Goal: Information Seeking & Learning: Learn about a topic

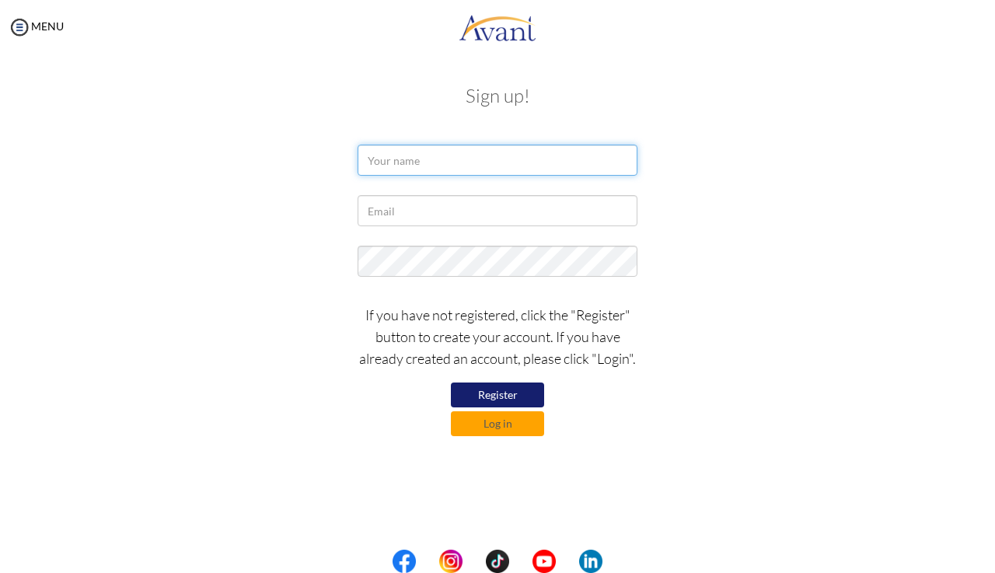
click at [466, 159] on input "text" at bounding box center [498, 160] width 280 height 31
click at [488, 428] on button "Log in" at bounding box center [497, 423] width 93 height 25
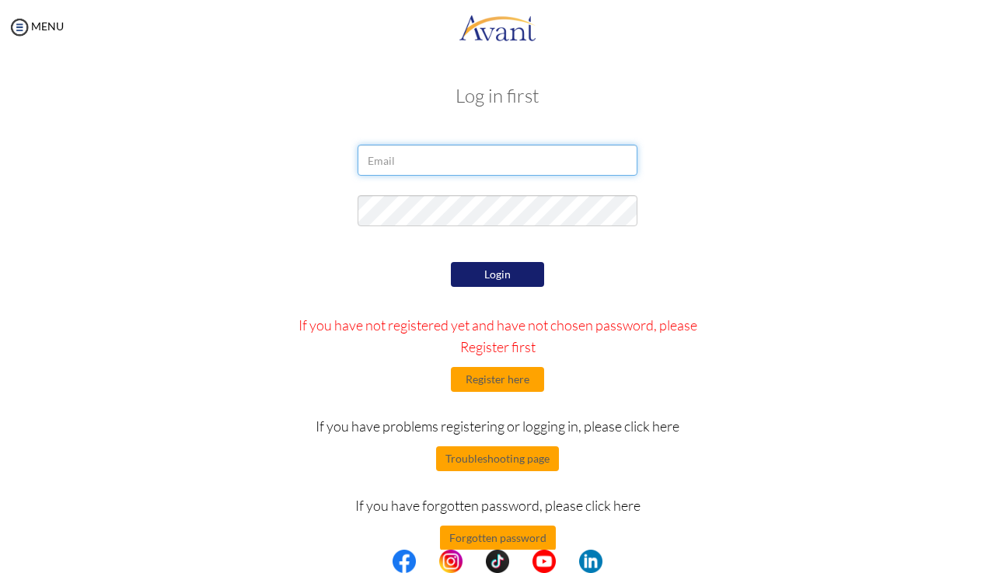
click at [435, 162] on input "email" at bounding box center [498, 160] width 280 height 31
type input "musaobiye@gmail.com"
click at [482, 271] on button "Login" at bounding box center [497, 274] width 93 height 25
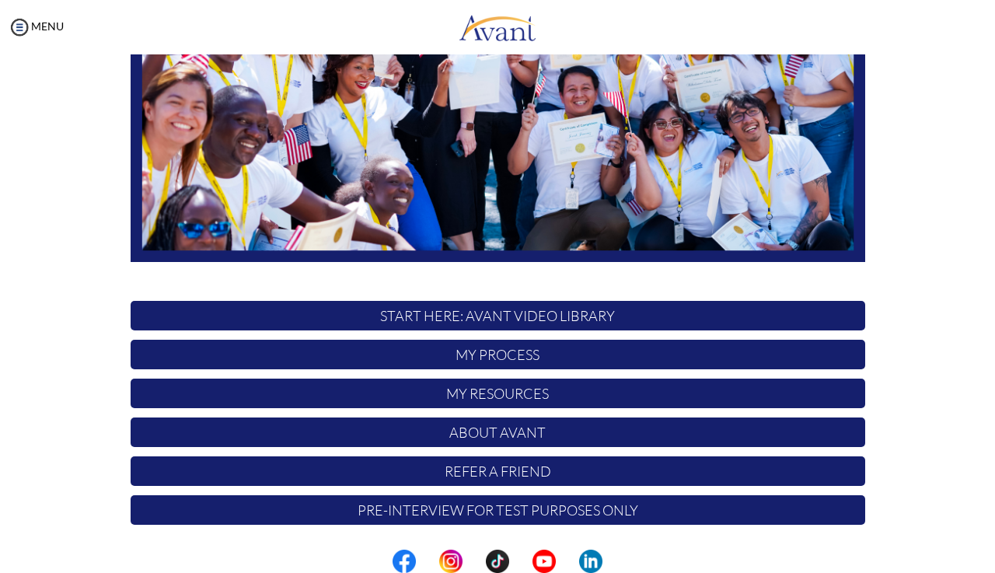
click at [501, 354] on p "My Process" at bounding box center [498, 355] width 735 height 30
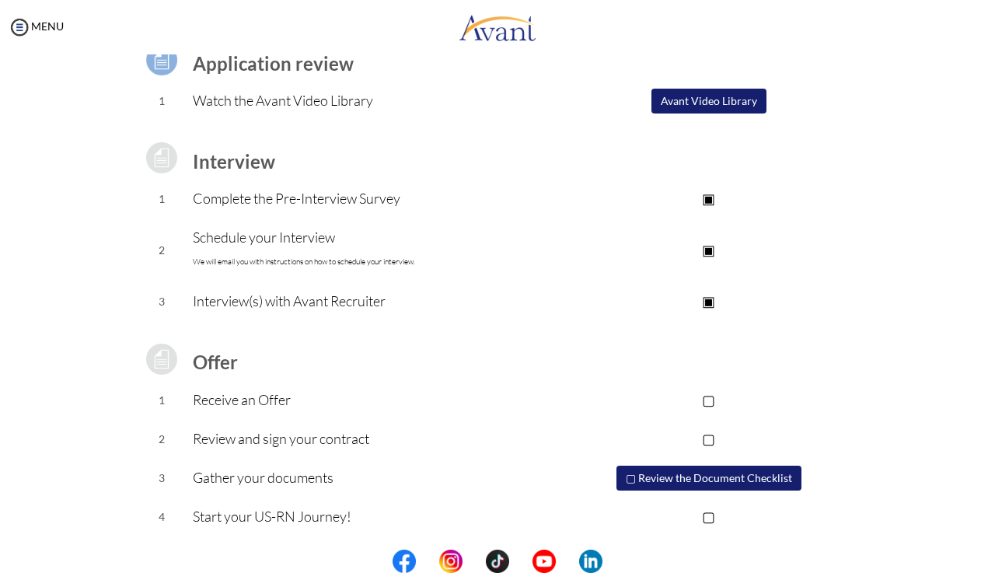
click at [690, 96] on button "Avant Video Library" at bounding box center [708, 101] width 115 height 25
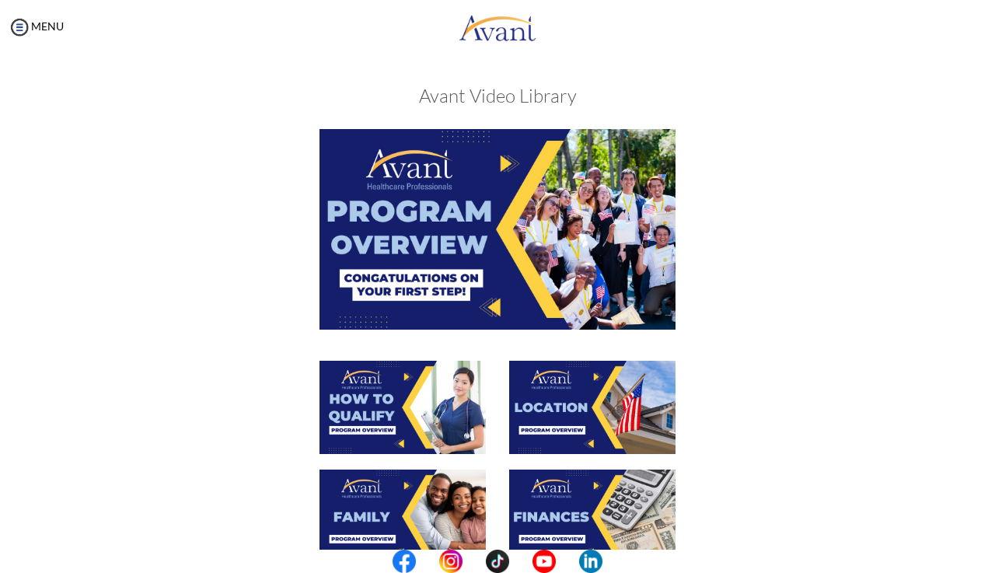
click at [459, 254] on img at bounding box center [498, 229] width 356 height 200
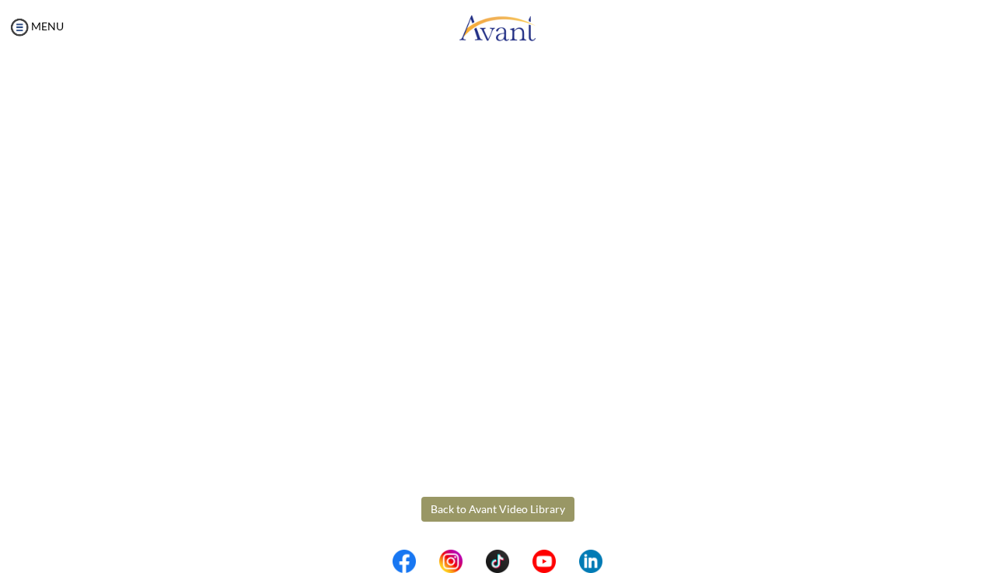
click at [501, 507] on body "Maintenance break. Please come back in 2 hours. MENU My Status What is the next…" at bounding box center [497, 286] width 995 height 573
click at [501, 506] on button "Back to Avant Video Library" at bounding box center [497, 509] width 153 height 25
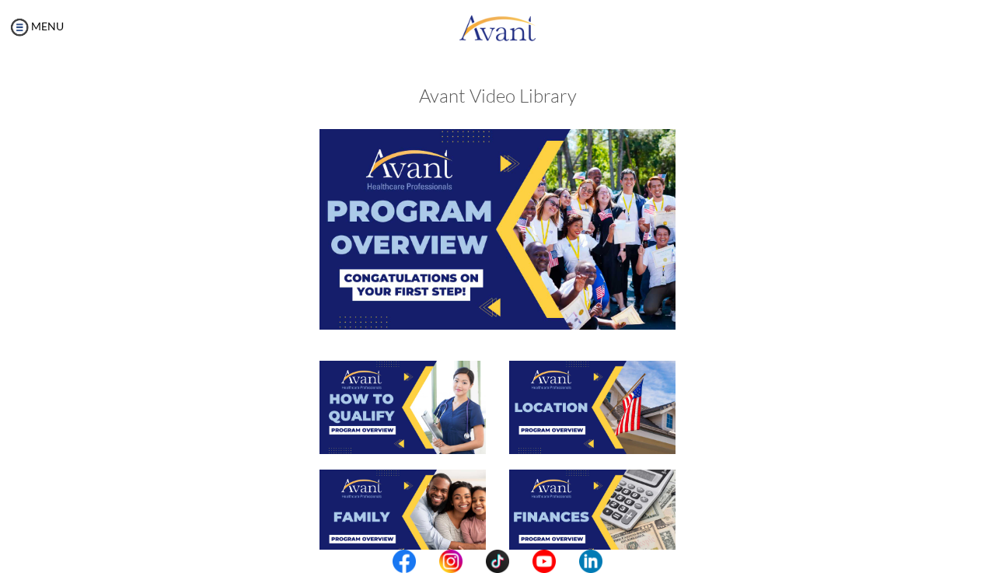
click at [379, 423] on img at bounding box center [403, 407] width 166 height 93
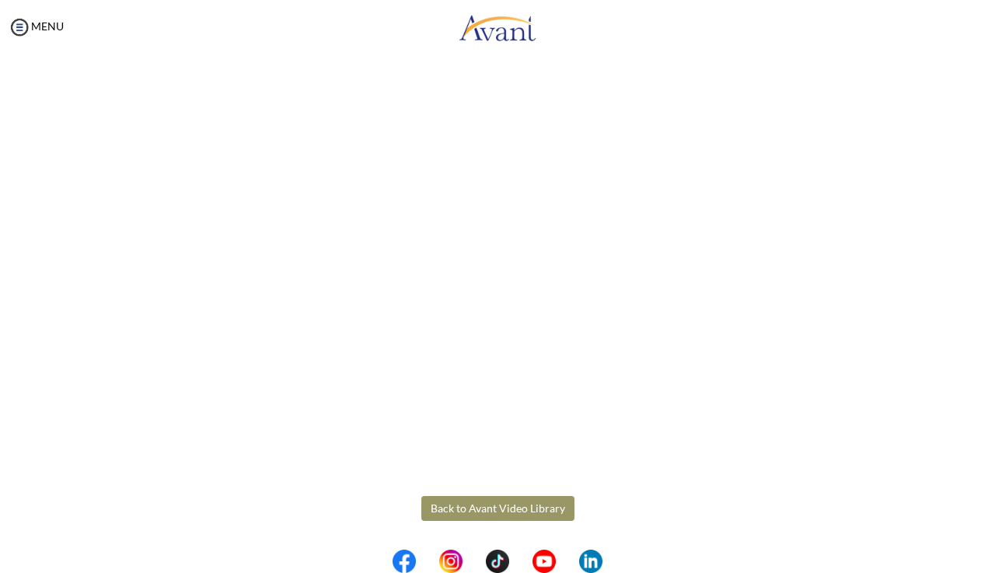
scroll to position [191, 0]
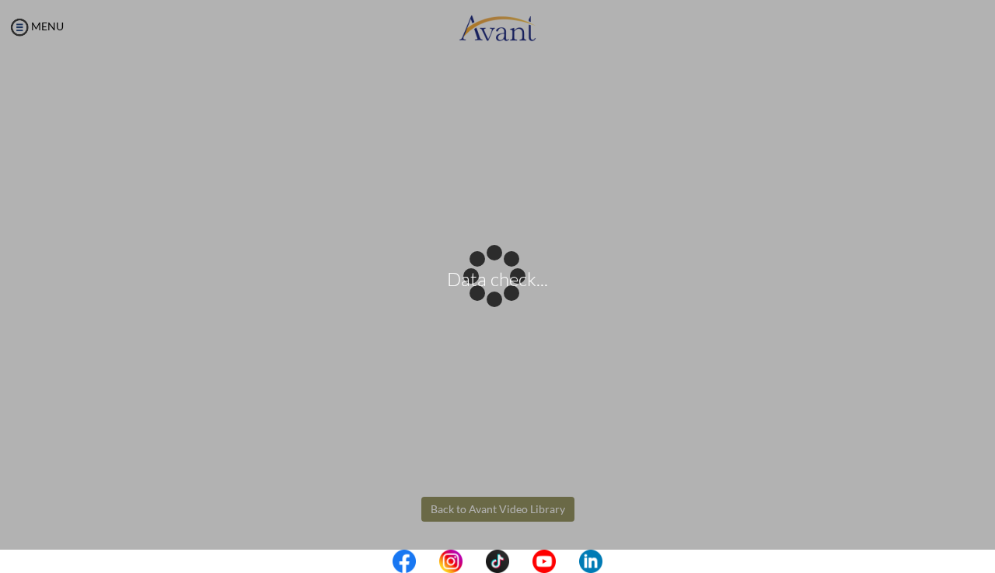
click at [530, 512] on body "Data check... Maintenance break. Please come back in 2 hours. MENU My Status Wh…" at bounding box center [497, 286] width 995 height 573
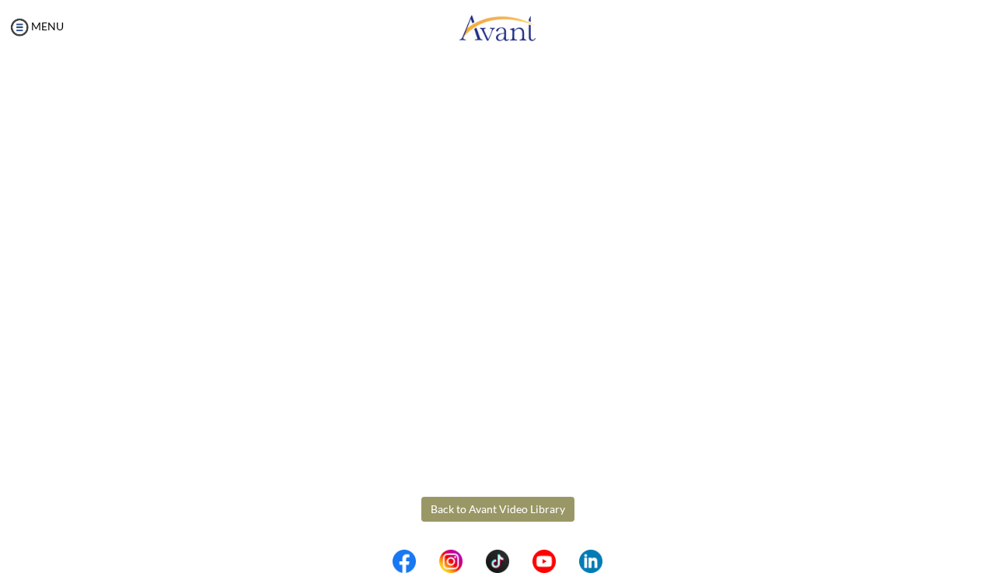
click at [525, 504] on button "Back to Avant Video Library" at bounding box center [497, 509] width 153 height 25
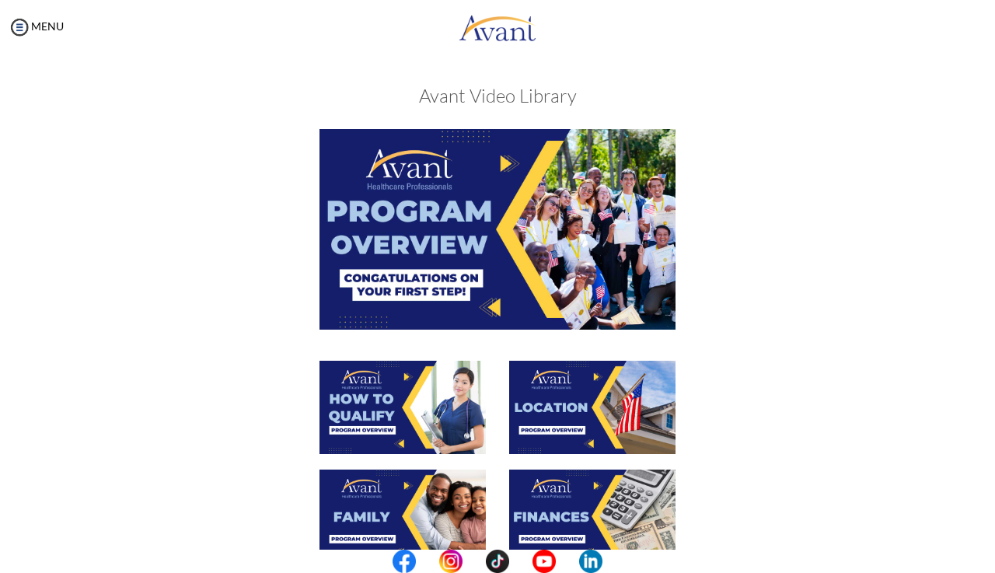
click at [587, 414] on img at bounding box center [592, 407] width 166 height 93
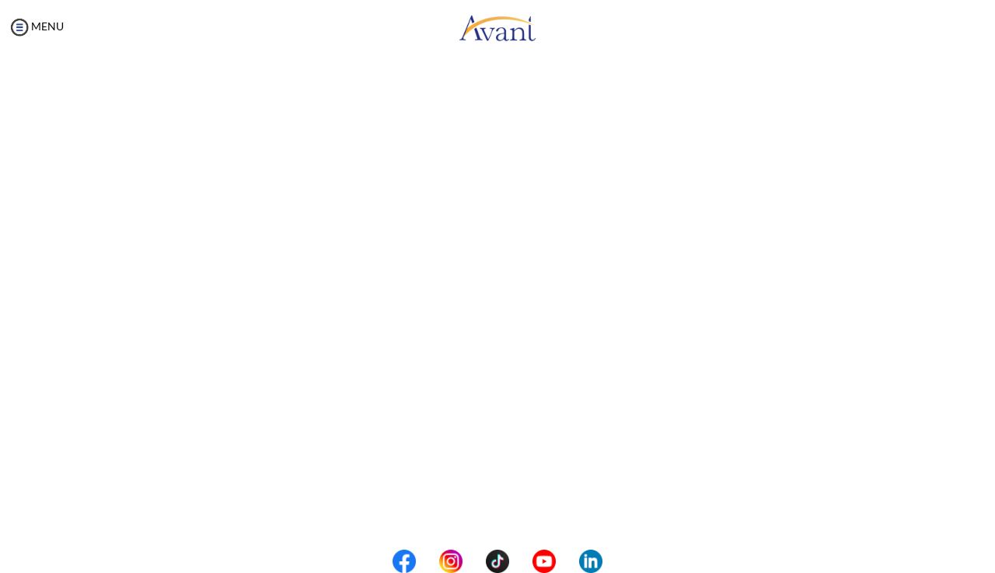
scroll to position [112, 0]
